Goal: Task Accomplishment & Management: Use online tool/utility

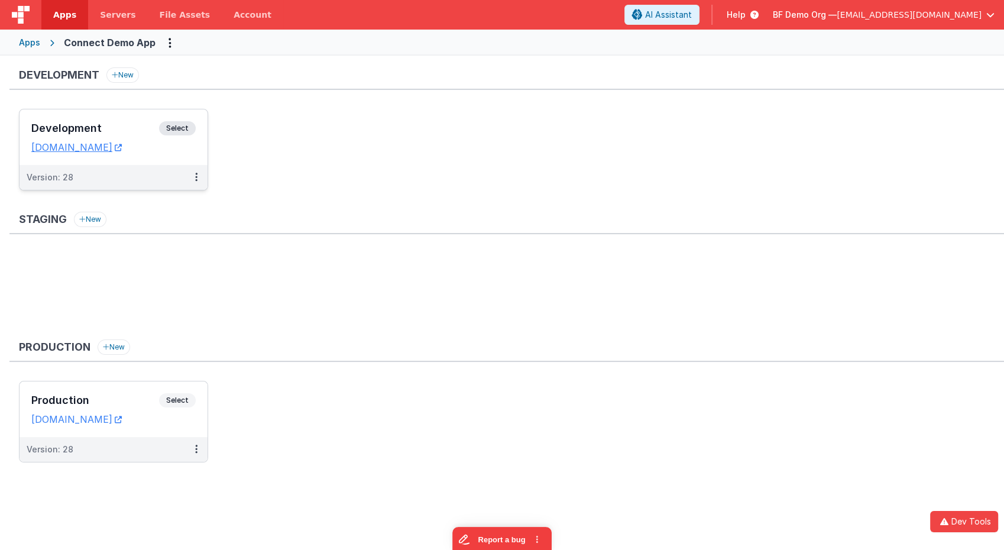
click at [185, 126] on span "Select" at bounding box center [177, 128] width 37 height 14
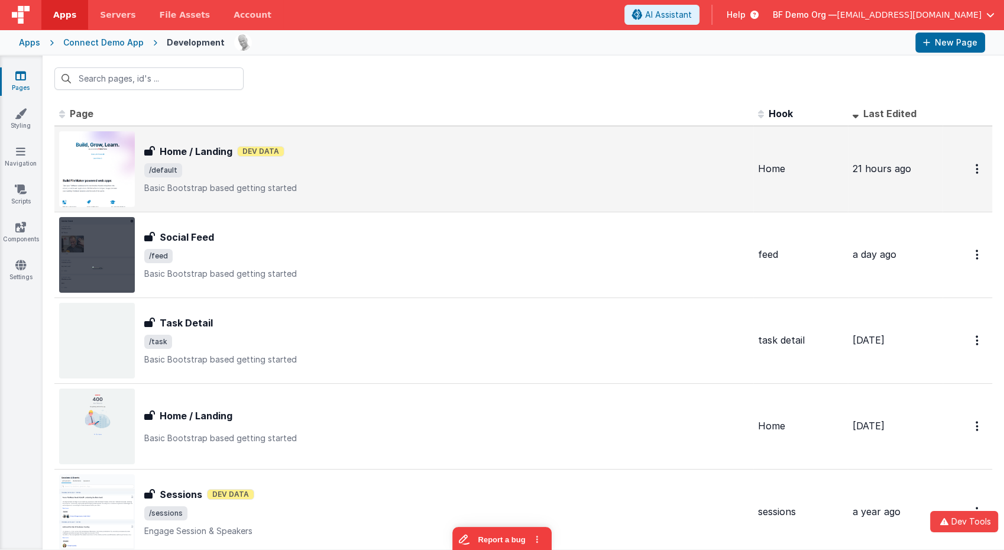
click at [246, 182] on p "Basic Bootstrap based getting started" at bounding box center [446, 188] width 604 height 12
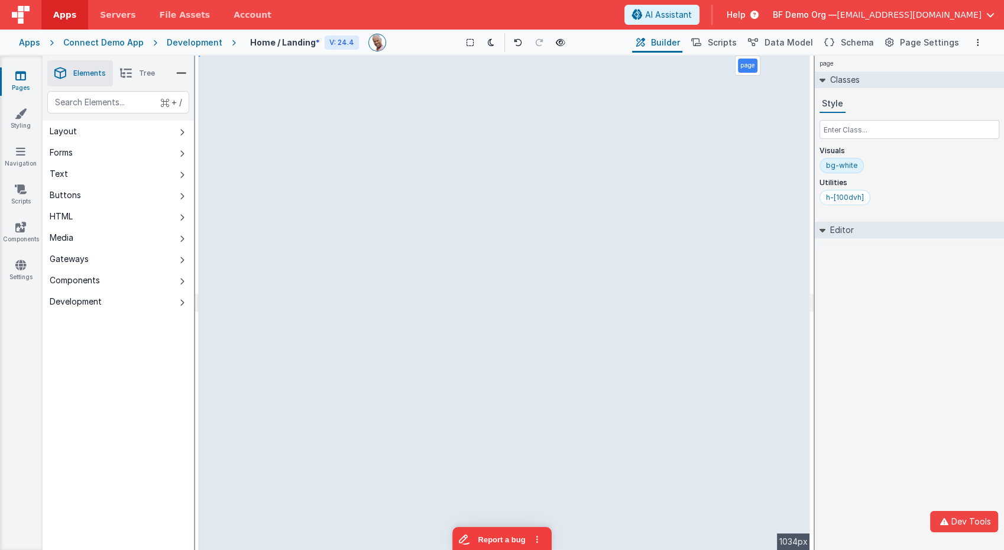
click at [129, 77] on icon at bounding box center [126, 73] width 12 height 17
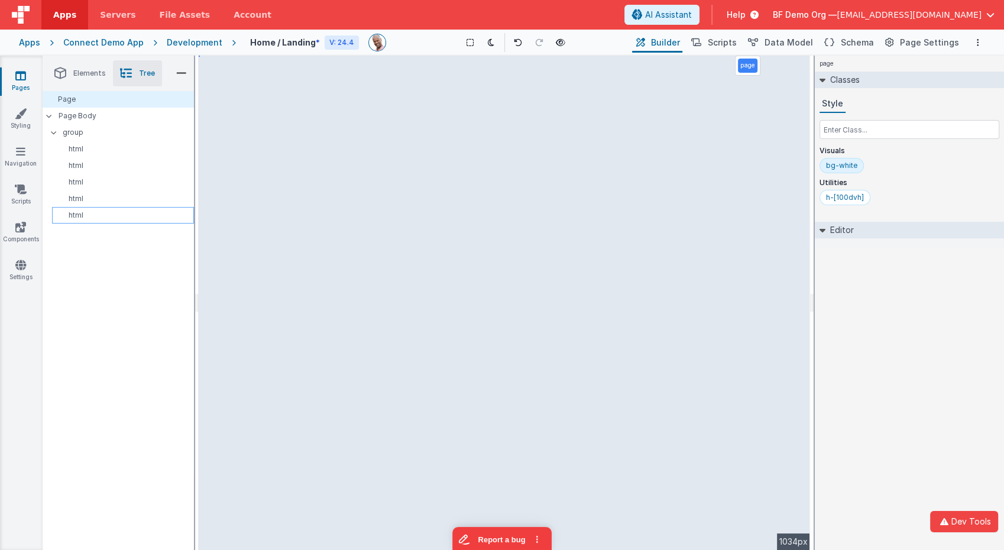
click at [87, 218] on p "html" at bounding box center [125, 214] width 137 height 9
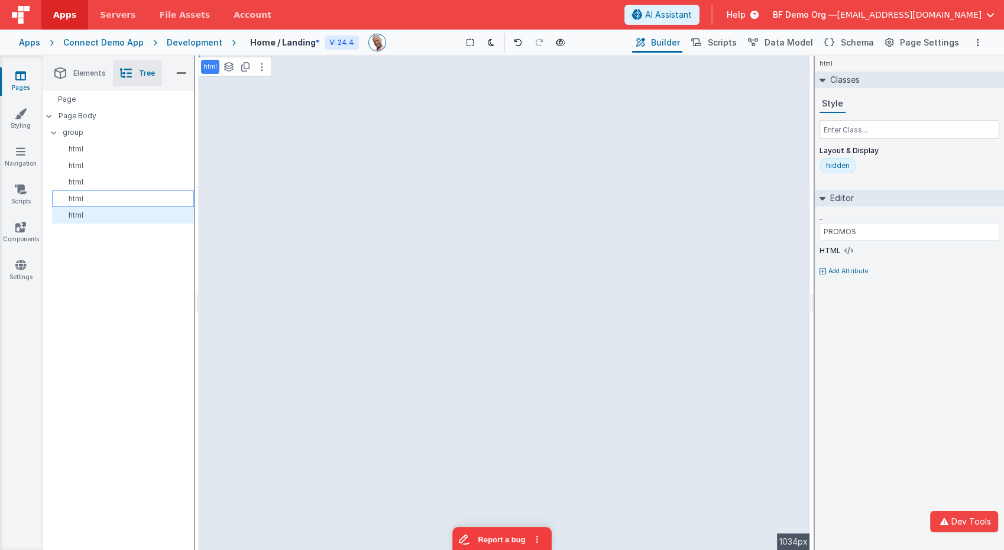
click at [86, 198] on p "html" at bounding box center [125, 198] width 137 height 9
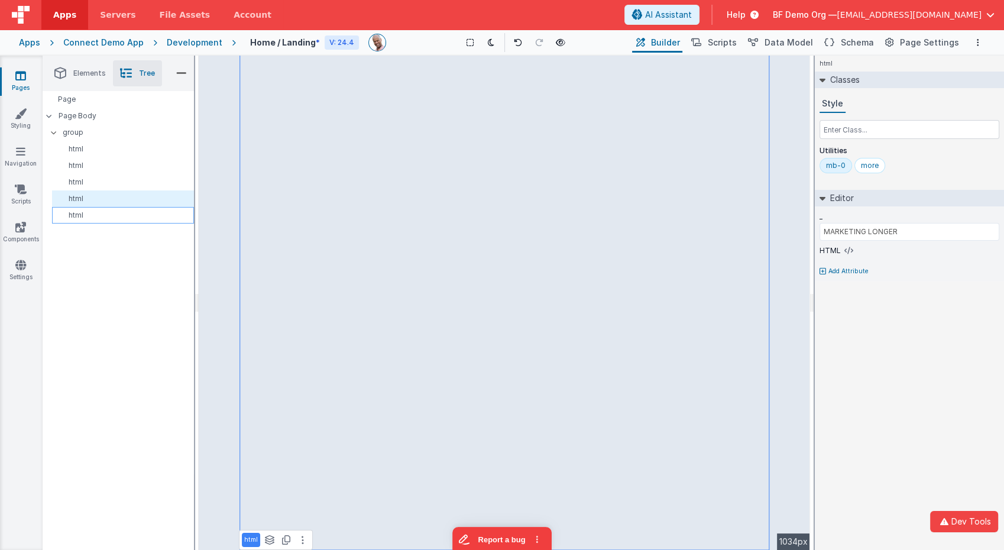
click at [88, 214] on p "html" at bounding box center [125, 214] width 137 height 9
type input "PROMOS"
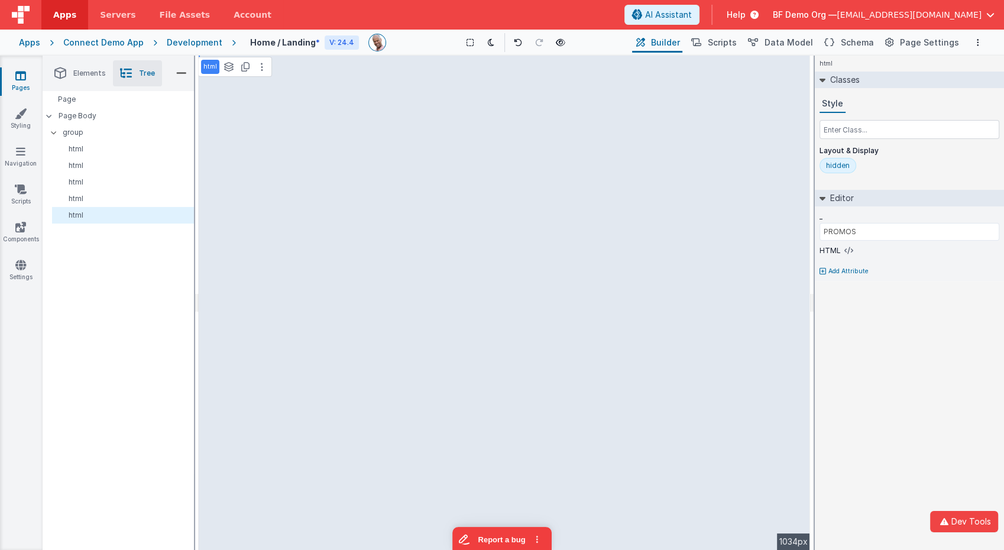
click at [840, 164] on div "hidden" at bounding box center [838, 165] width 24 height 9
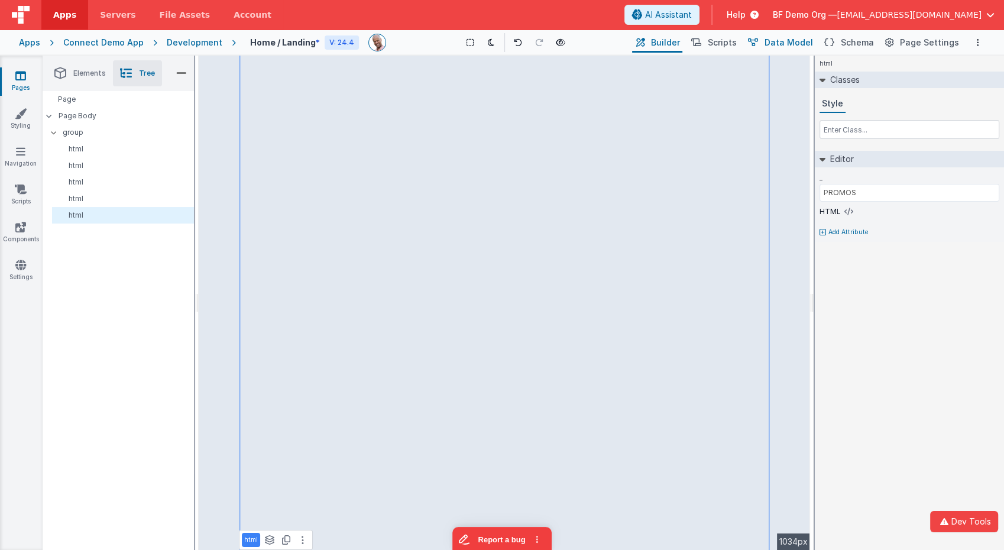
click at [791, 45] on span "Data Model" at bounding box center [789, 43] width 48 height 12
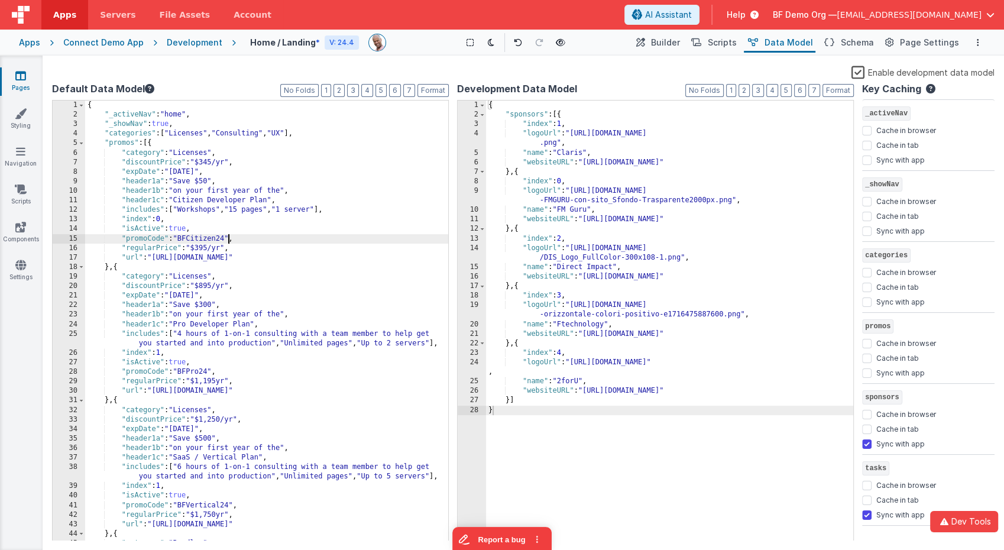
click at [228, 239] on div "{ "_activeNav" : "home" , "_showNav" : true , "categories" : [ "Licenses" , "Co…" at bounding box center [267, 331] width 364 height 460
click at [209, 241] on div "{ "_activeNav" : "home" , "_showNav" : true , "categories" : [ "Licenses" , "Co…" at bounding box center [267, 331] width 364 height 460
click at [230, 237] on div "{ "_activeNav" : "home" , "_showNav" : true , "categories" : [ "Licenses" , "Co…" at bounding box center [267, 331] width 364 height 460
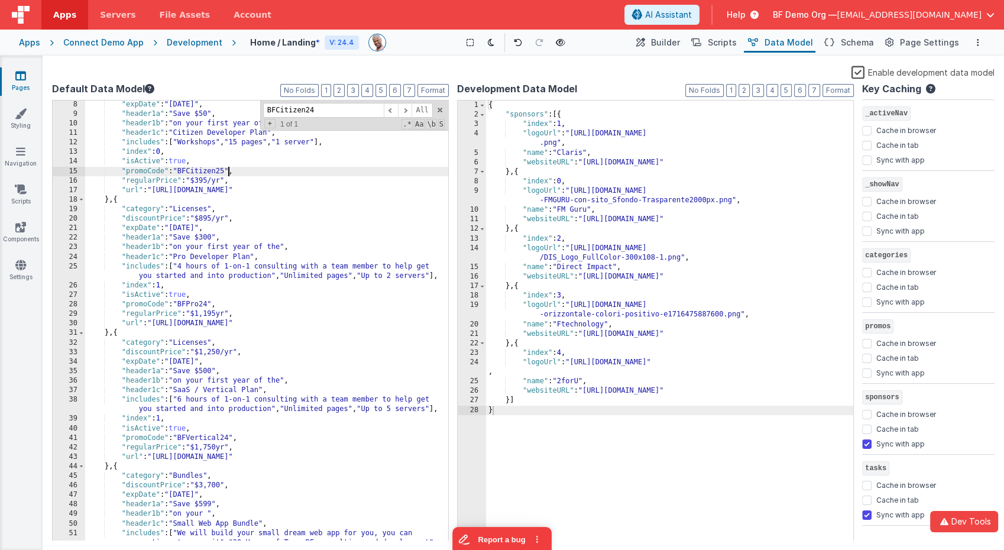
scroll to position [68, 0]
click at [210, 304] on div ""expDate" : "[DATE]" , "header1a" : "Save $50" , "header1b" : "on your first ye…" at bounding box center [267, 343] width 364 height 489
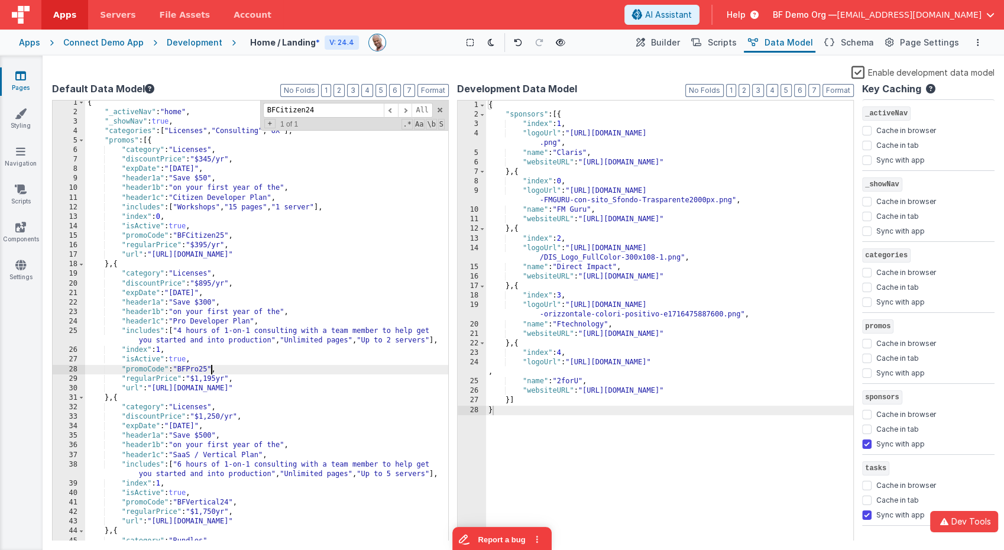
scroll to position [1, 0]
click at [248, 258] on div "{ "_activeNav" : "home" , "_showNav" : true , "categories" : [ "Licenses" , "Co…" at bounding box center [267, 330] width 364 height 460
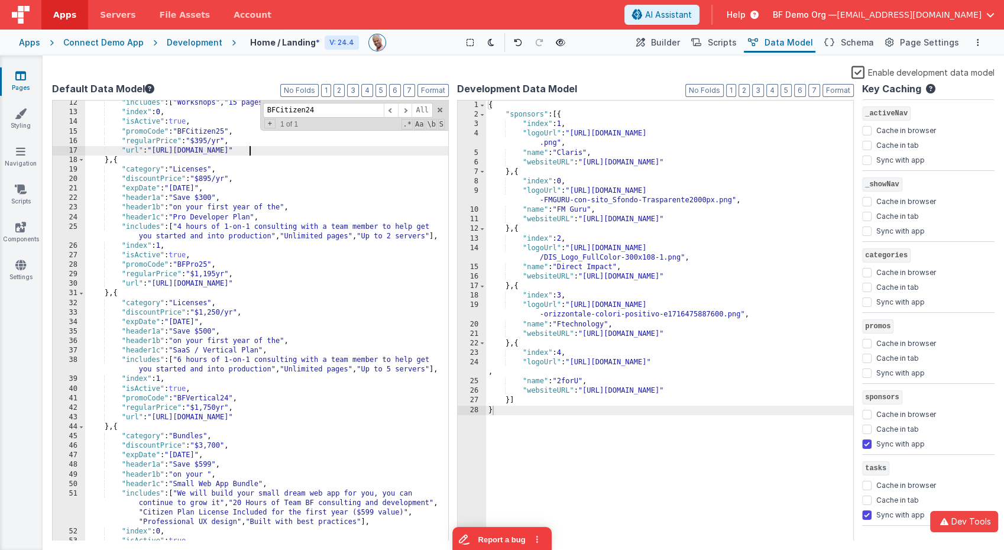
scroll to position [86, 0]
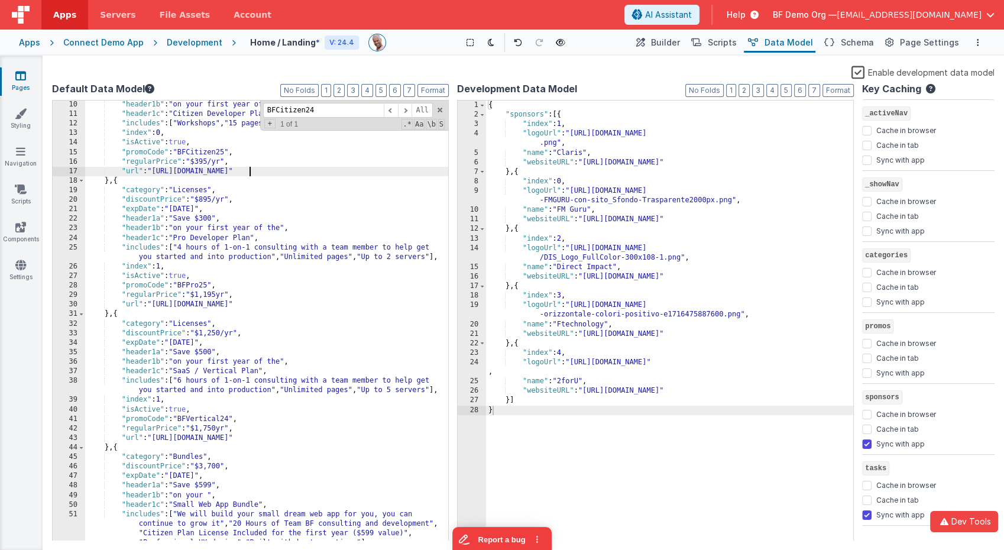
click at [242, 208] on div ""header1b" : "on your first year of the" , "header1c" : "Citizen Developer Plan…" at bounding box center [267, 330] width 364 height 460
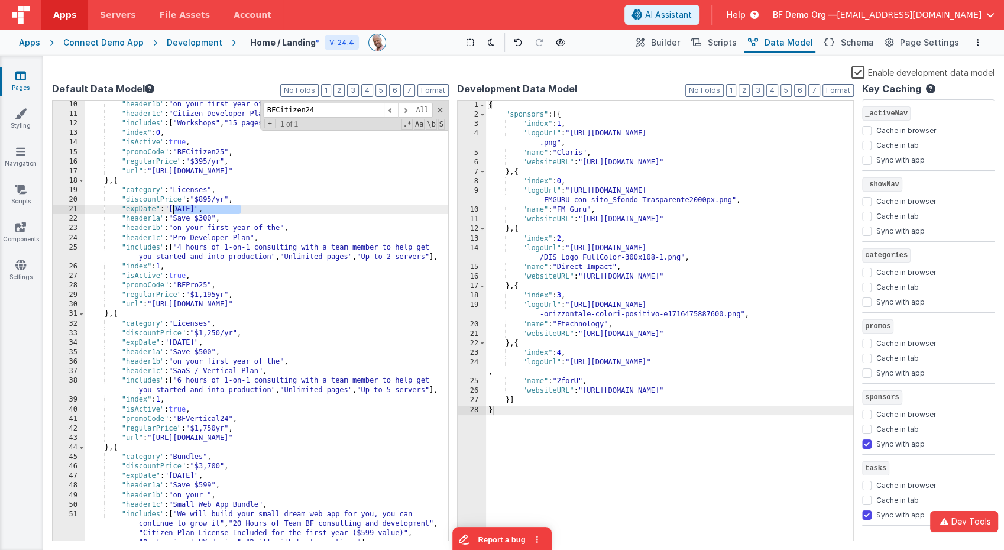
drag, startPoint x: 242, startPoint y: 208, endPoint x: 183, endPoint y: 210, distance: 58.6
click at [183, 210] on div ""header1b" : "on your first year of the" , "header1c" : "Citizen Developer Plan…" at bounding box center [267, 330] width 364 height 460
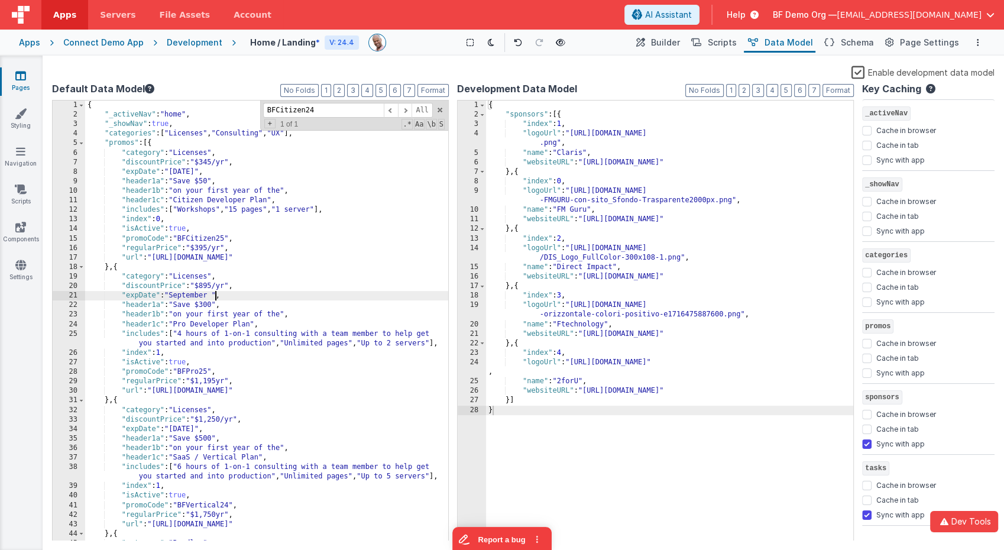
scroll to position [0, 0]
click at [193, 294] on div "{ "_activeNav" : "home" , "_showNav" : true , "categories" : [ "Licenses" , "Co…" at bounding box center [267, 331] width 364 height 460
type input "[DATE]"
click at [391, 111] on span at bounding box center [391, 110] width 14 height 15
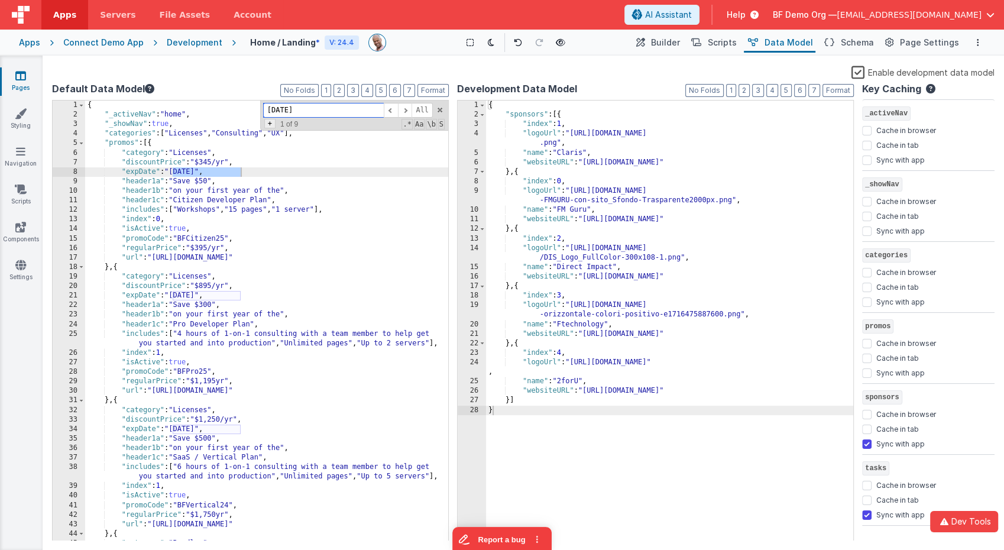
click at [269, 124] on span "+" at bounding box center [269, 123] width 11 height 9
click at [280, 128] on input at bounding box center [323, 127] width 121 height 15
paste input "September"
type input "[DATE]"
click at [433, 128] on span "All" at bounding box center [431, 127] width 21 height 15
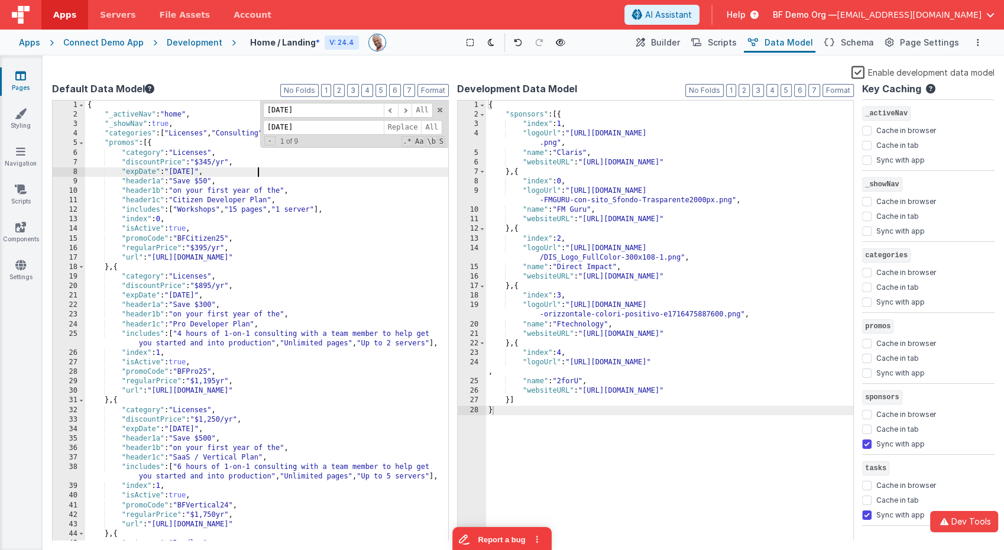
click at [284, 167] on div "{ "_activeNav" : "home" , "_showNav" : true , "categories" : [ "Licenses" , "Co…" at bounding box center [267, 331] width 364 height 460
